Goal: Task Accomplishment & Management: Complete application form

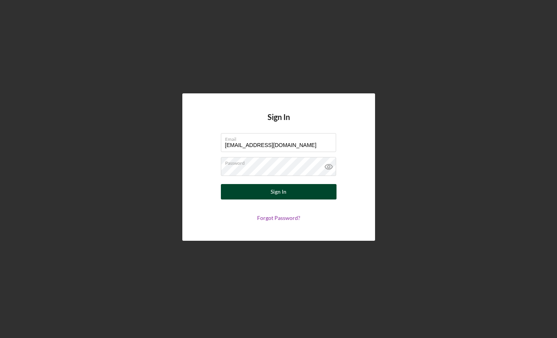
click at [311, 188] on button "Sign In" at bounding box center [279, 191] width 116 height 15
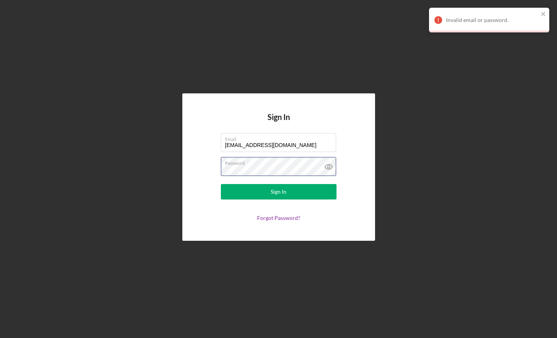
click at [190, 166] on div "Sign In Email [EMAIL_ADDRESS][DOMAIN_NAME] Password Sign In Forgot Password?" at bounding box center [278, 166] width 193 height 147
click at [221, 184] on button "Sign In" at bounding box center [279, 191] width 116 height 15
click at [283, 218] on link "Forgot Password?" at bounding box center [278, 217] width 43 height 7
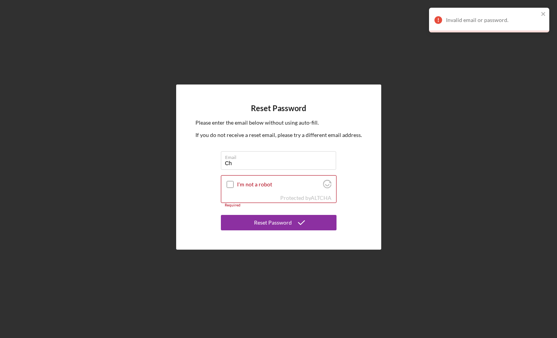
type input "[EMAIL_ADDRESS][DOMAIN_NAME]"
click at [234, 185] on div at bounding box center [229, 184] width 9 height 9
click at [228, 184] on input "I'm not a robot" at bounding box center [230, 184] width 7 height 7
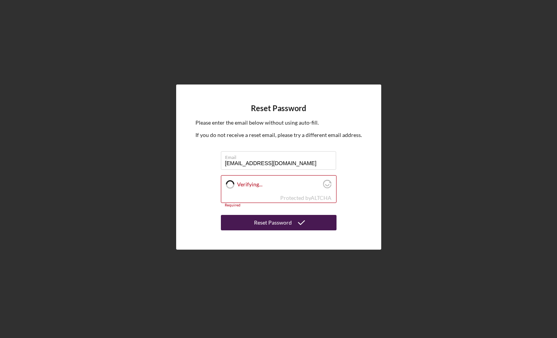
checkbox input "true"
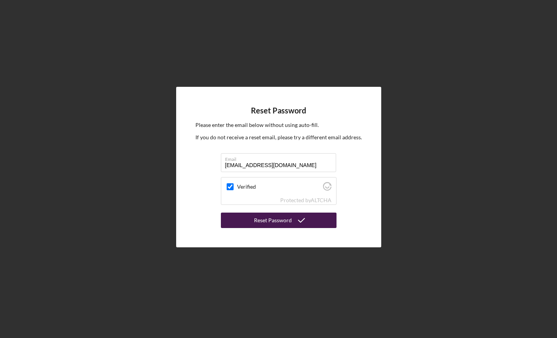
click at [262, 222] on div "Reset Password" at bounding box center [273, 219] width 38 height 15
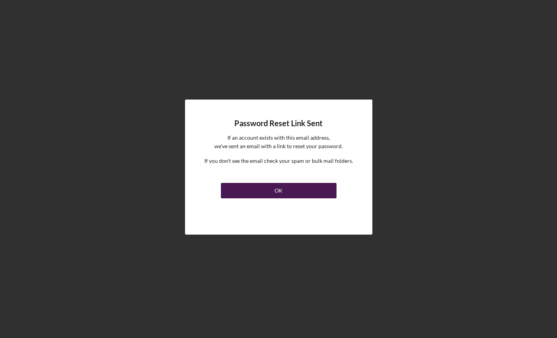
click at [266, 195] on button "OK" at bounding box center [279, 190] width 116 height 15
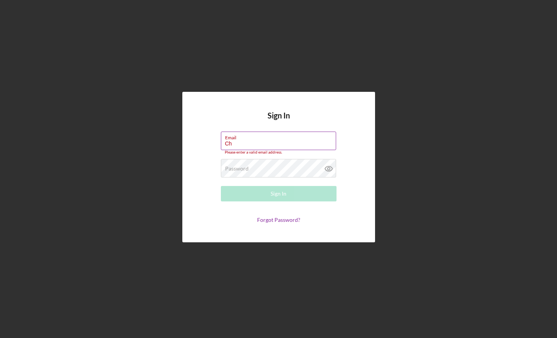
type input "[EMAIL_ADDRESS][DOMAIN_NAME]"
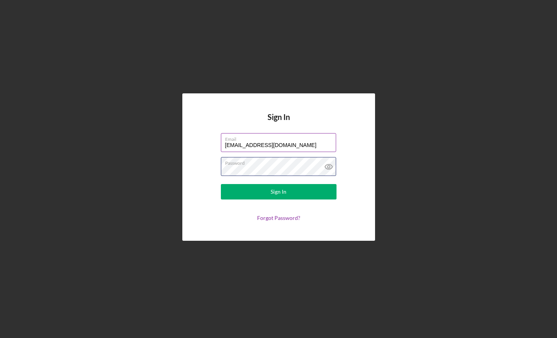
click at [221, 184] on button "Sign In" at bounding box center [279, 191] width 116 height 15
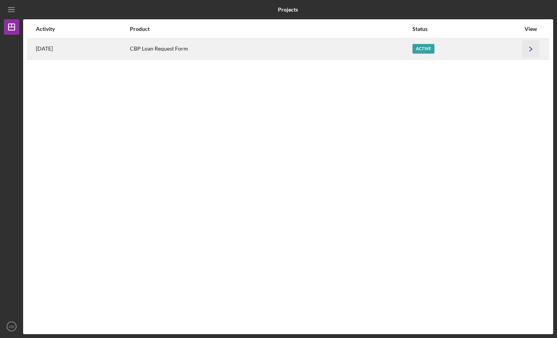
click at [531, 50] on icon "Icon/Navigate" at bounding box center [530, 48] width 17 height 17
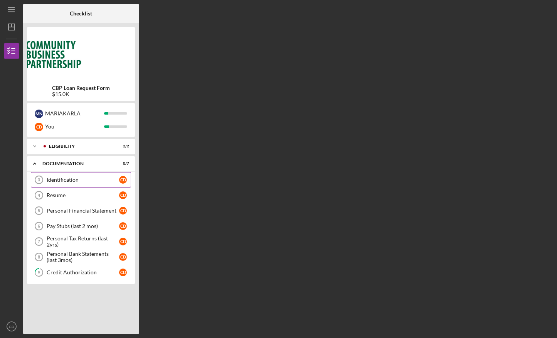
click at [75, 181] on div "Identification" at bounding box center [83, 179] width 72 height 6
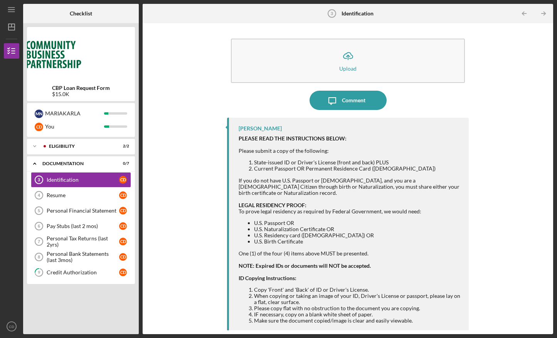
scroll to position [50, 0]
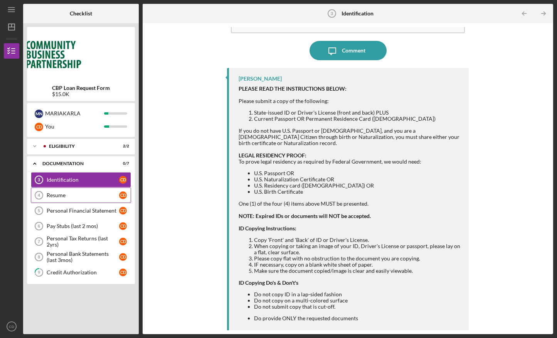
click at [102, 198] on div "Resume" at bounding box center [83, 195] width 72 height 6
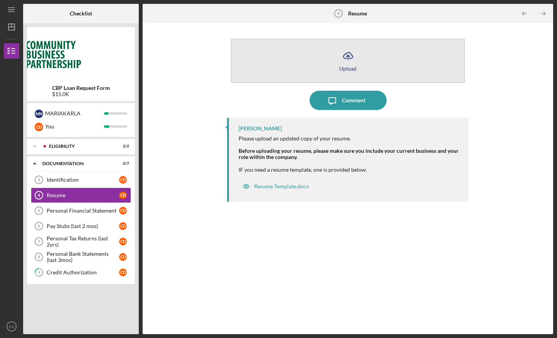
click at [349, 57] on icon "Icon/Upload" at bounding box center [347, 55] width 19 height 19
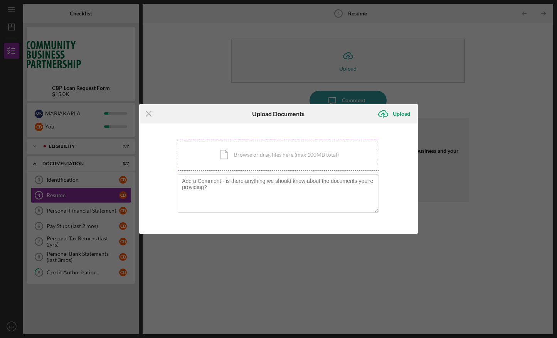
click at [285, 155] on div "Icon/Document Browse or drag files here (max 100MB total) Tap to choose files o…" at bounding box center [279, 155] width 202 height 32
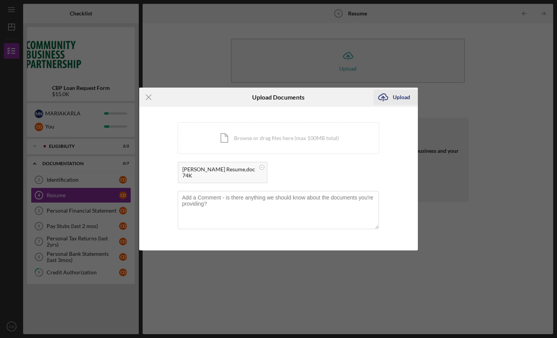
click at [397, 93] on div "Upload" at bounding box center [401, 96] width 17 height 15
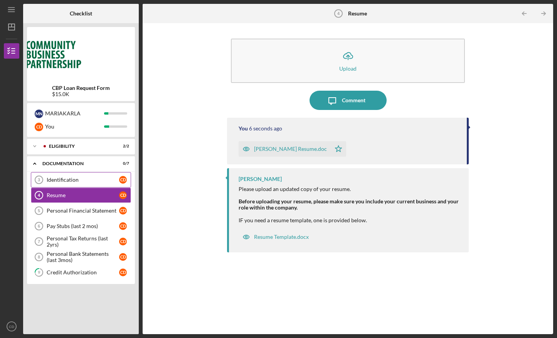
click at [105, 182] on div "Identification" at bounding box center [83, 179] width 72 height 6
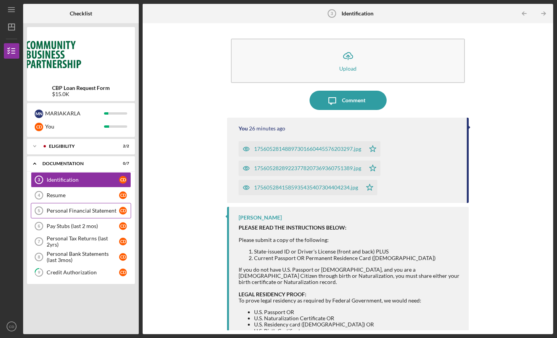
click at [102, 211] on div "Personal Financial Statement" at bounding box center [83, 210] width 72 height 6
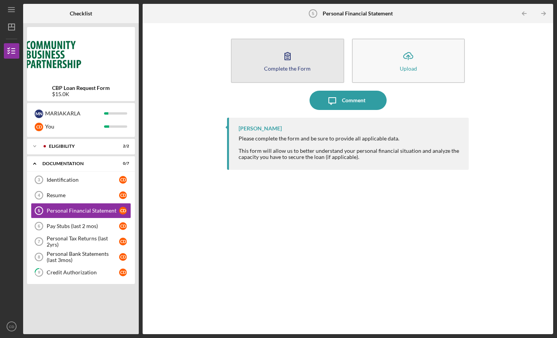
click at [277, 63] on button "Complete the Form Form" at bounding box center [287, 61] width 113 height 44
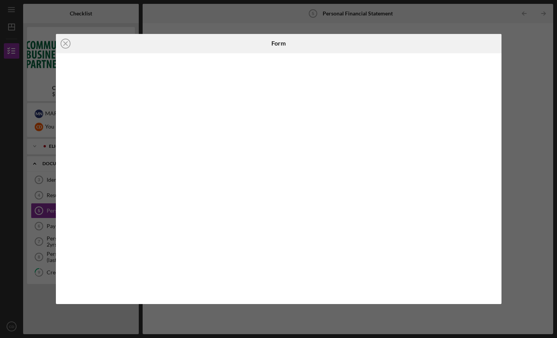
click at [406, 327] on div "Icon/Close Form" at bounding box center [278, 169] width 557 height 338
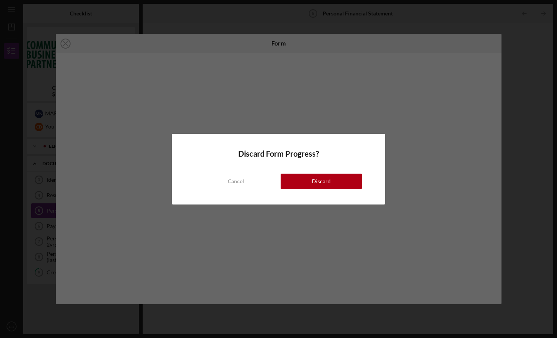
drag, startPoint x: 301, startPoint y: 187, endPoint x: 328, endPoint y: 104, distance: 86.8
click at [328, 104] on div "Discard Form Progress? Cancel Discard" at bounding box center [278, 169] width 557 height 338
click at [240, 175] on div "Cancel" at bounding box center [236, 180] width 16 height 15
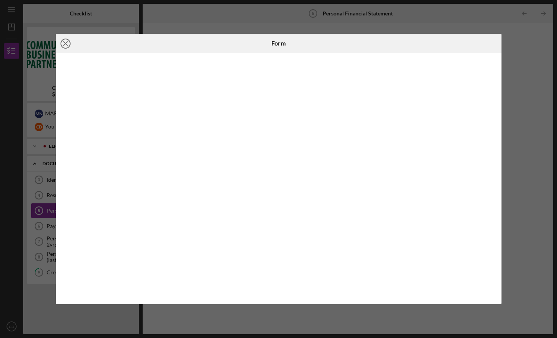
click at [69, 43] on icon "Icon/Close" at bounding box center [65, 43] width 19 height 19
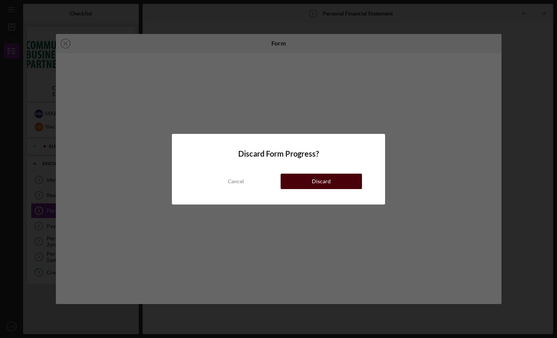
click at [328, 179] on div "Discard" at bounding box center [321, 180] width 19 height 15
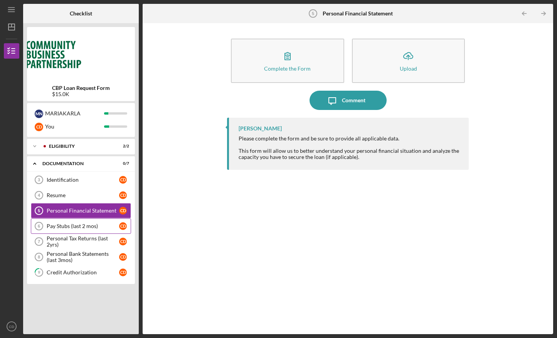
click at [97, 223] on div "Pay Stubs (last 2 mos)" at bounding box center [83, 226] width 72 height 6
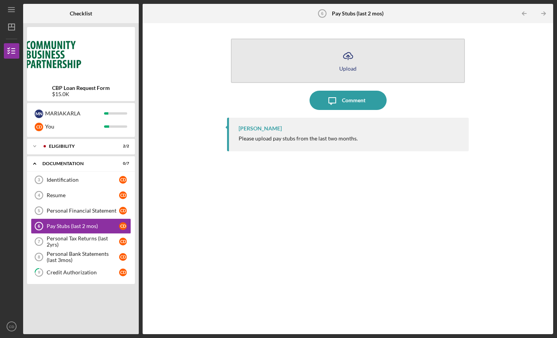
click at [359, 51] on button "Icon/Upload Upload" at bounding box center [348, 61] width 234 height 44
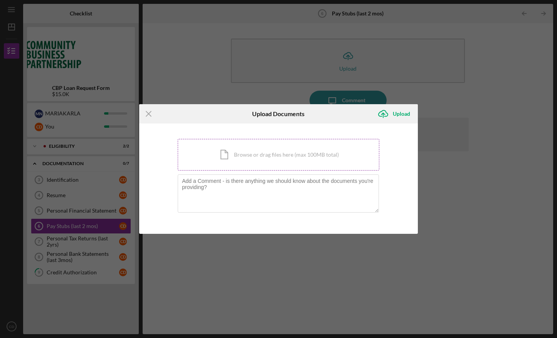
click at [267, 159] on div "Icon/Document Browse or drag files here (max 100MB total) Tap to choose files o…" at bounding box center [279, 155] width 202 height 32
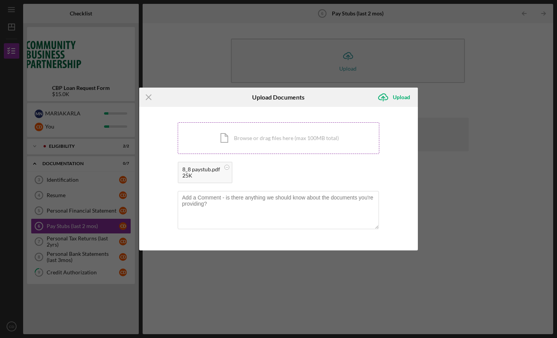
click at [269, 145] on div "Icon/Document Browse or drag files here (max 100MB total) Tap to choose files o…" at bounding box center [279, 138] width 202 height 32
click at [402, 101] on div "Upload" at bounding box center [401, 96] width 17 height 15
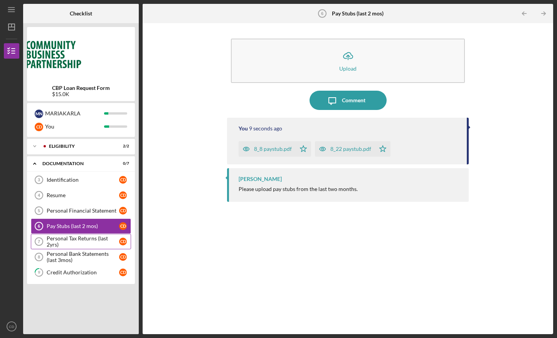
click at [94, 244] on div "Personal Tax Returns (last 2yrs)" at bounding box center [83, 241] width 72 height 12
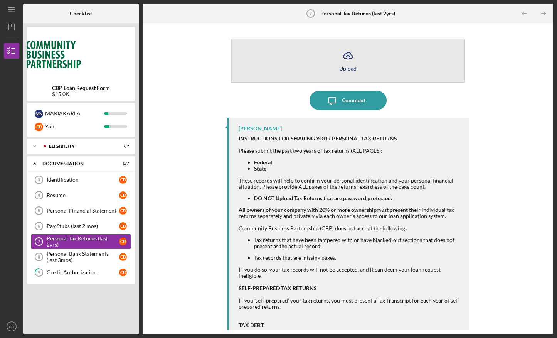
click at [350, 59] on icon "Icon/Upload" at bounding box center [347, 55] width 19 height 19
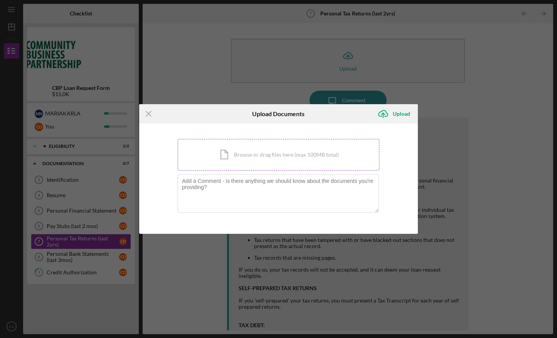
click at [268, 150] on div "Icon/Document Browse or drag files here (max 100MB total) Tap to choose files o…" at bounding box center [279, 155] width 202 height 32
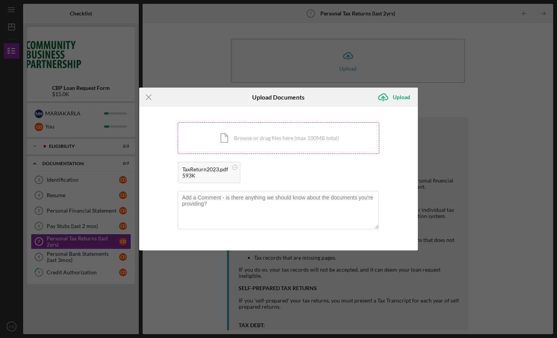
click at [244, 137] on div "Icon/Document Browse or drag files here (max 100MB total) Tap to choose files o…" at bounding box center [279, 138] width 202 height 32
click at [400, 97] on div "Upload" at bounding box center [401, 96] width 17 height 15
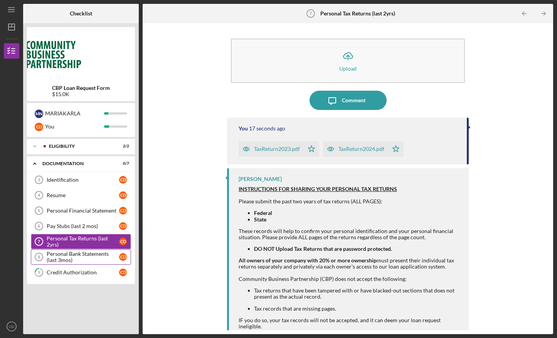
click at [109, 259] on div "Personal Bank Statements (last 3mos)" at bounding box center [83, 256] width 72 height 12
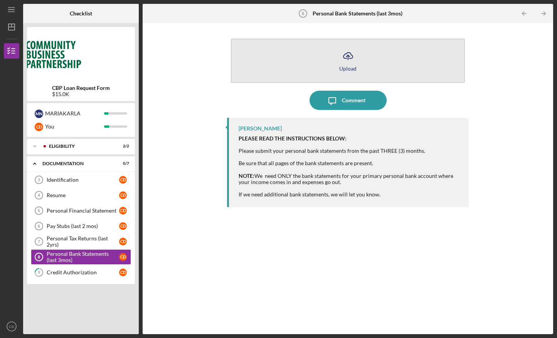
click at [338, 57] on icon "Icon/Upload" at bounding box center [347, 55] width 19 height 19
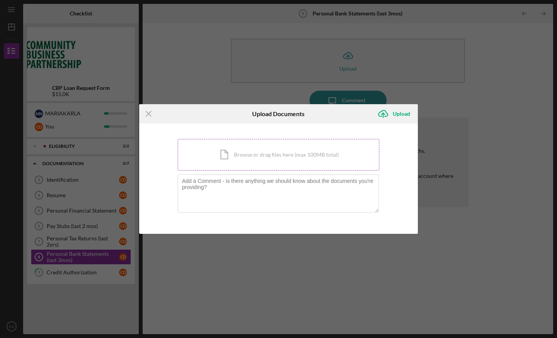
click at [274, 155] on div "Icon/Document Browse or drag files here (max 100MB total) Tap to choose files o…" at bounding box center [279, 155] width 202 height 32
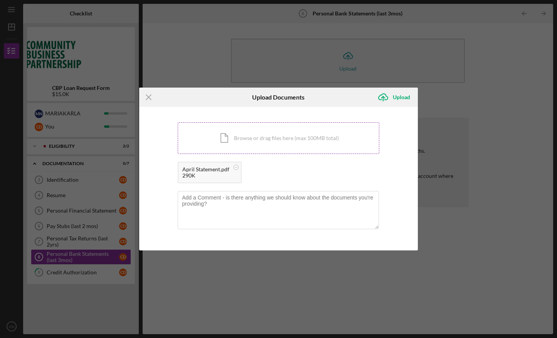
click at [291, 139] on div "Icon/Document Browse or drag files here (max 100MB total) Tap to choose files o…" at bounding box center [279, 138] width 202 height 32
click at [318, 133] on div "Icon/Document Browse or drag files here (max 100MB total) Tap to choose files o…" at bounding box center [279, 138] width 202 height 32
click at [394, 100] on div "Upload" at bounding box center [401, 96] width 17 height 15
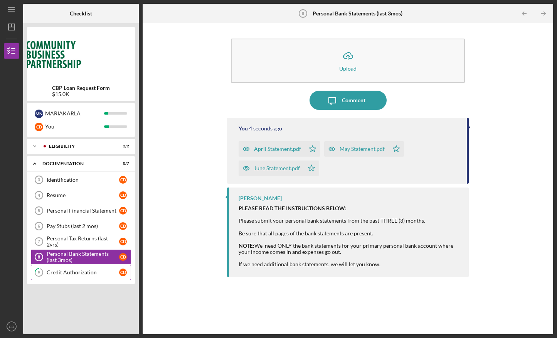
click at [101, 276] on link "9 Credit Authorization C D" at bounding box center [81, 271] width 100 height 15
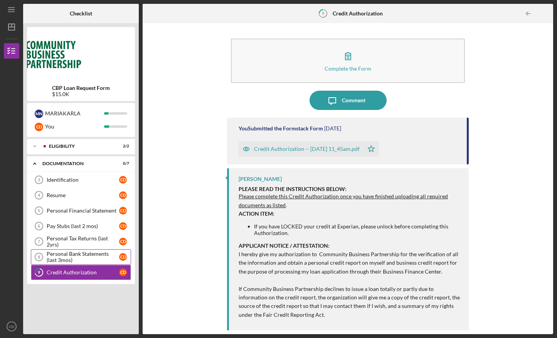
click at [96, 258] on div "Personal Bank Statements (last 3mos)" at bounding box center [83, 256] width 72 height 12
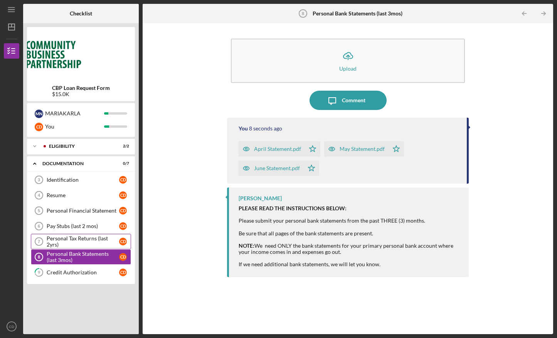
click at [90, 239] on div "Personal Tax Returns (last 2yrs)" at bounding box center [83, 241] width 72 height 12
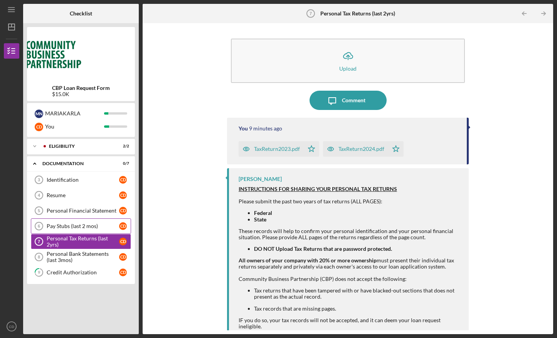
click at [85, 223] on div "Pay Stubs (last 2 mos)" at bounding box center [83, 226] width 72 height 6
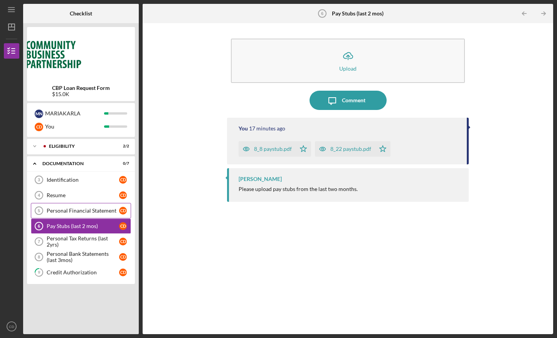
click at [83, 208] on div "Personal Financial Statement" at bounding box center [83, 210] width 72 height 6
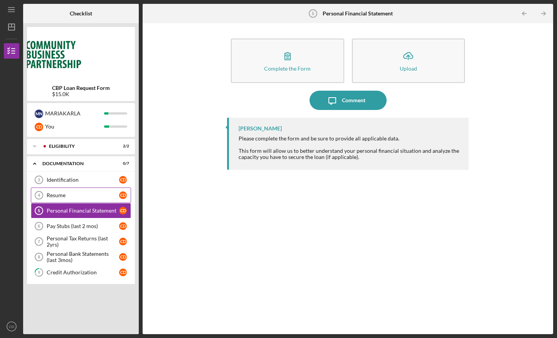
click at [80, 192] on div "Resume" at bounding box center [83, 195] width 72 height 6
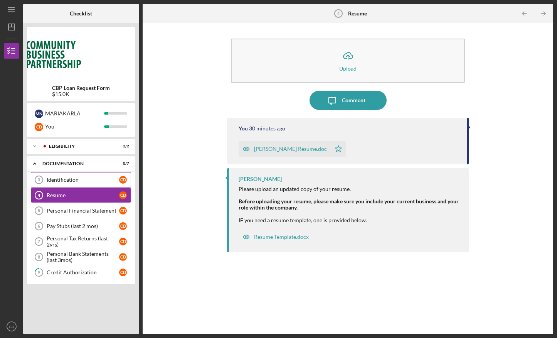
click at [82, 183] on link "Identification 3 Identification C D" at bounding box center [81, 179] width 100 height 15
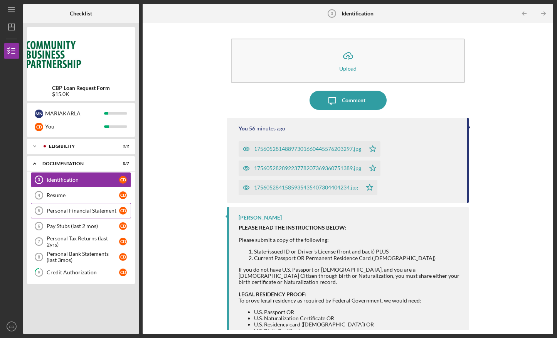
click at [81, 208] on div "Personal Financial Statement" at bounding box center [83, 210] width 72 height 6
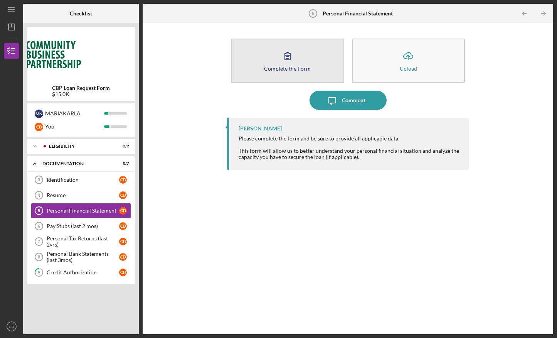
click at [273, 57] on button "Complete the Form Form" at bounding box center [287, 61] width 113 height 44
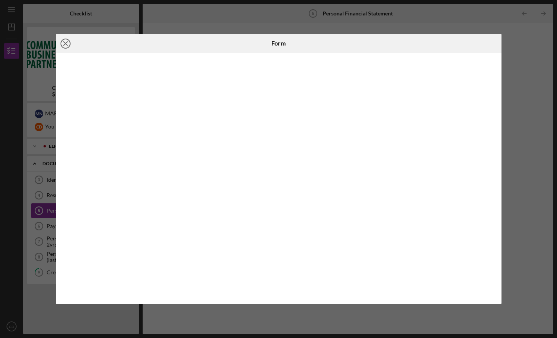
click at [65, 42] on icon "Icon/Close" at bounding box center [65, 43] width 19 height 19
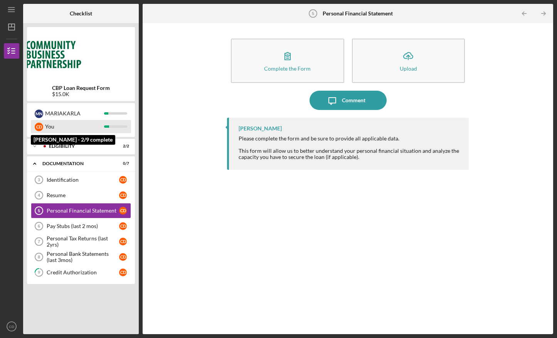
click at [55, 125] on div "You" at bounding box center [74, 126] width 59 height 13
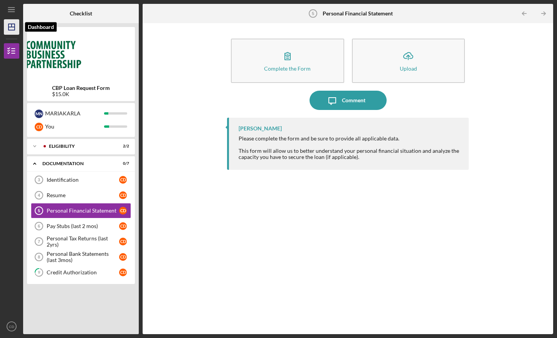
click at [14, 27] on line "button" at bounding box center [11, 27] width 6 height 0
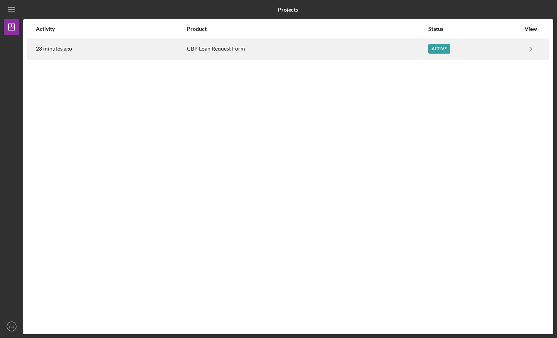
click at [494, 50] on div "Active" at bounding box center [474, 48] width 92 height 19
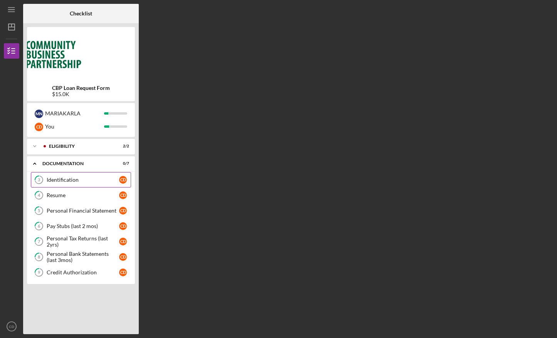
click at [101, 179] on div "Identification" at bounding box center [83, 179] width 72 height 6
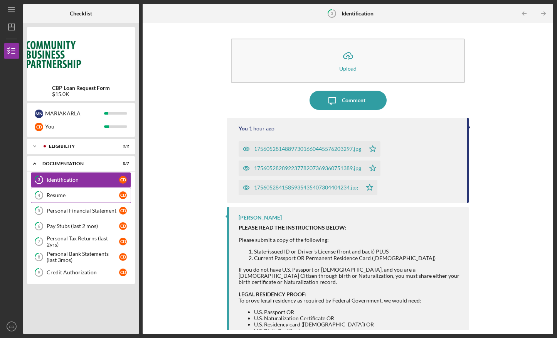
click at [99, 194] on div "Resume" at bounding box center [83, 195] width 72 height 6
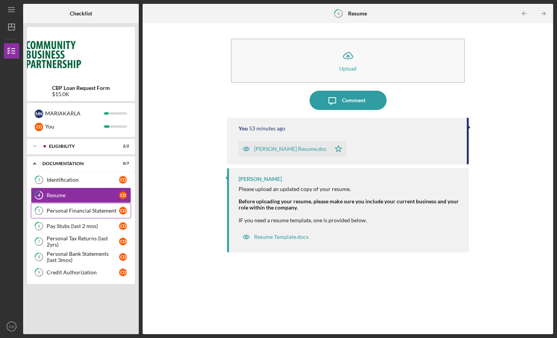
click at [100, 209] on div "Personal Financial Statement" at bounding box center [83, 210] width 72 height 6
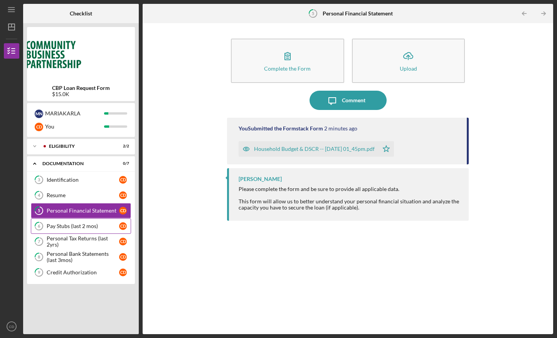
click at [98, 222] on link "6 Pay Stubs (last 2 mos) C D" at bounding box center [81, 225] width 100 height 15
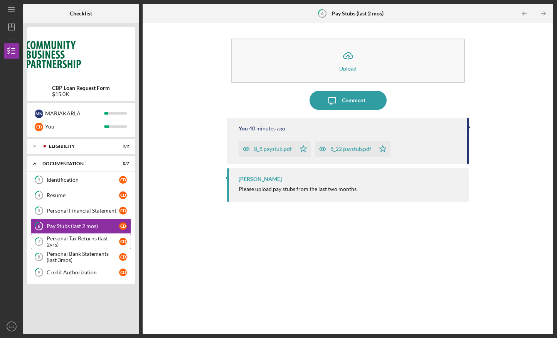
click at [94, 235] on div "Personal Tax Returns (last 2yrs)" at bounding box center [83, 241] width 72 height 12
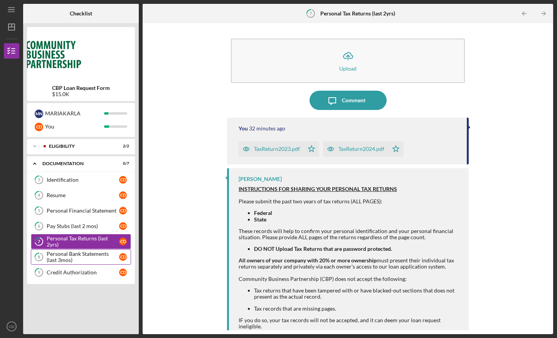
click at [95, 254] on div "Personal Bank Statements (last 3mos)" at bounding box center [83, 256] width 72 height 12
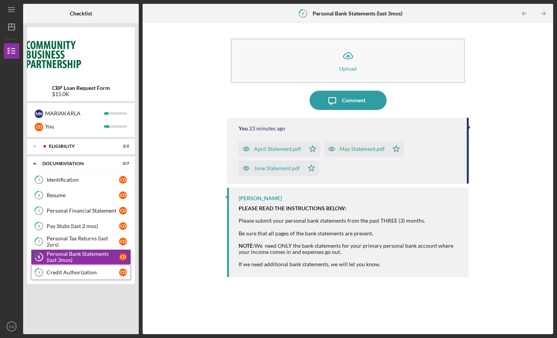
click at [95, 269] on div "Credit Authorization" at bounding box center [83, 272] width 72 height 6
